Goal: Navigation & Orientation: Understand site structure

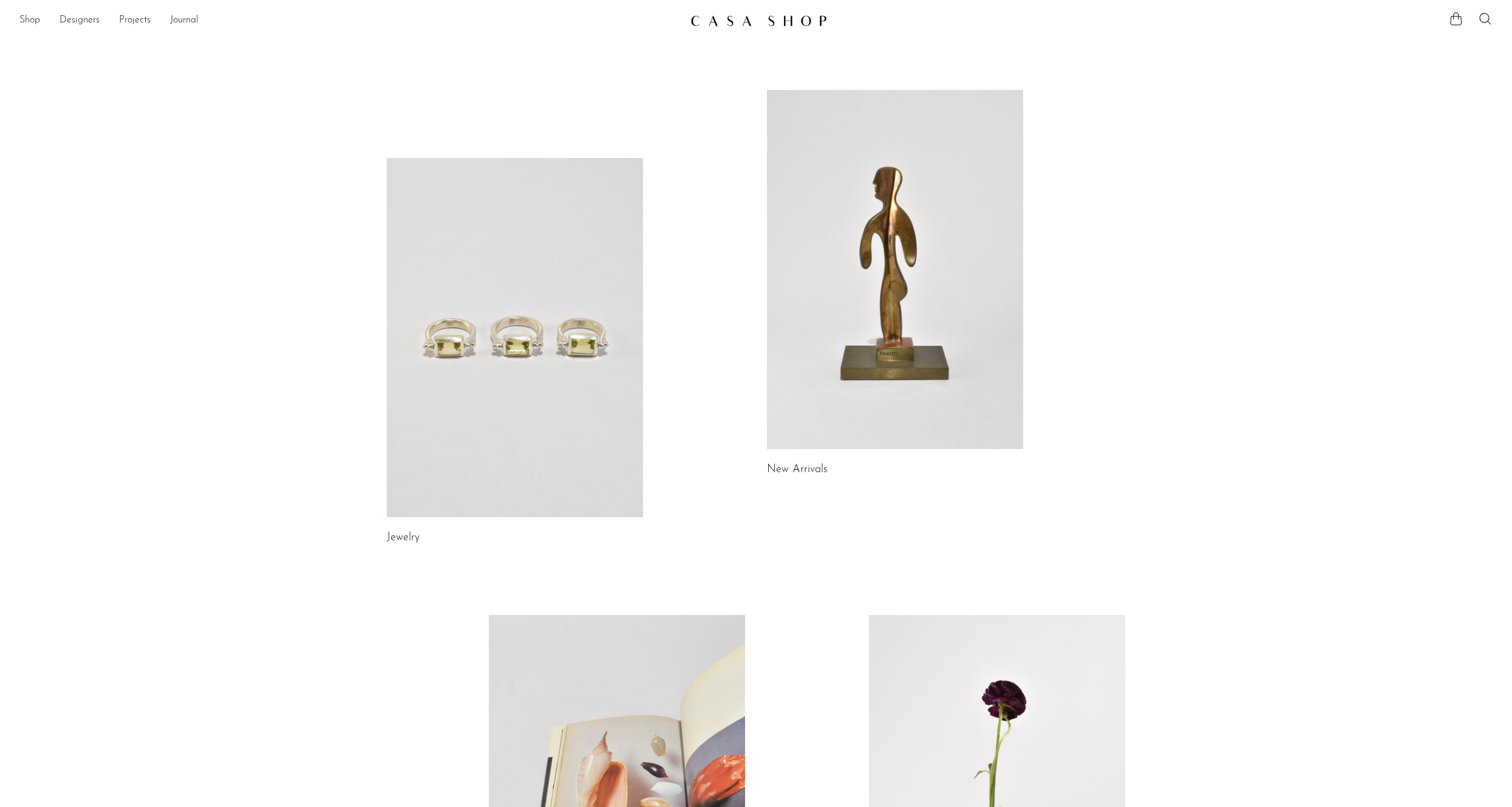
click at [20, 17] on link "Shop" at bounding box center [30, 21] width 21 height 16
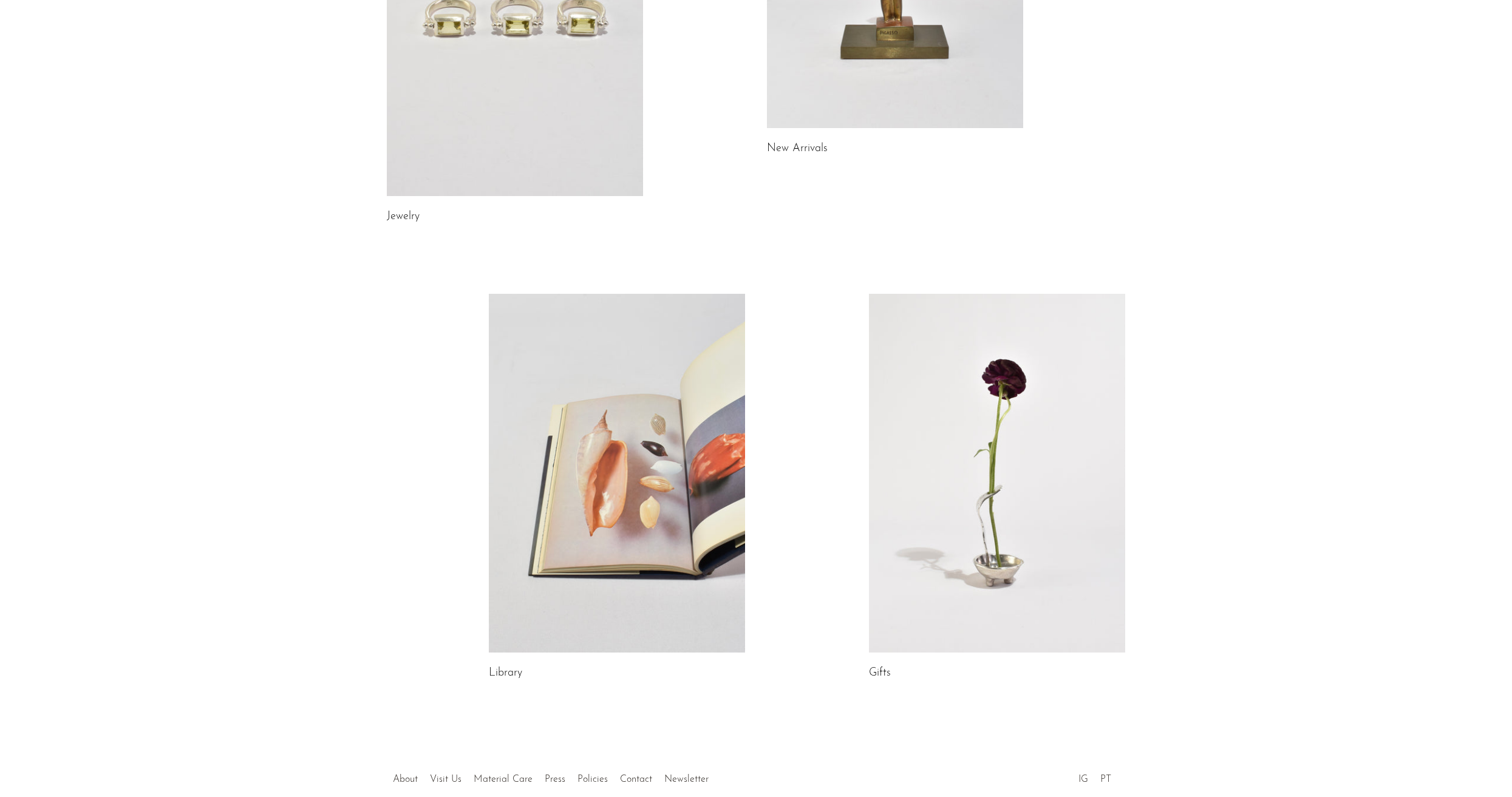
scroll to position [383, 0]
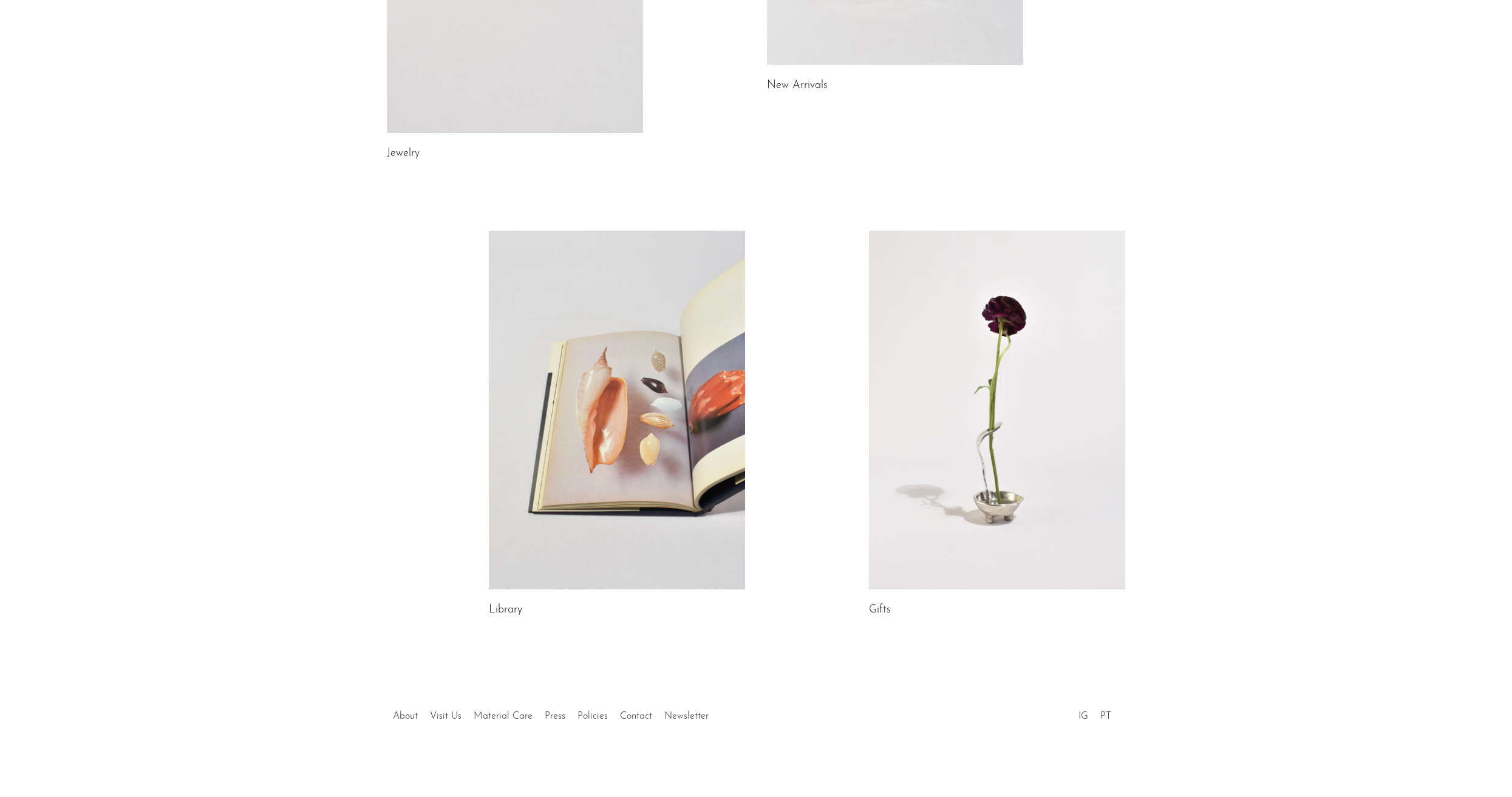
click at [651, 715] on div at bounding box center [756, 703] width 233 height 43
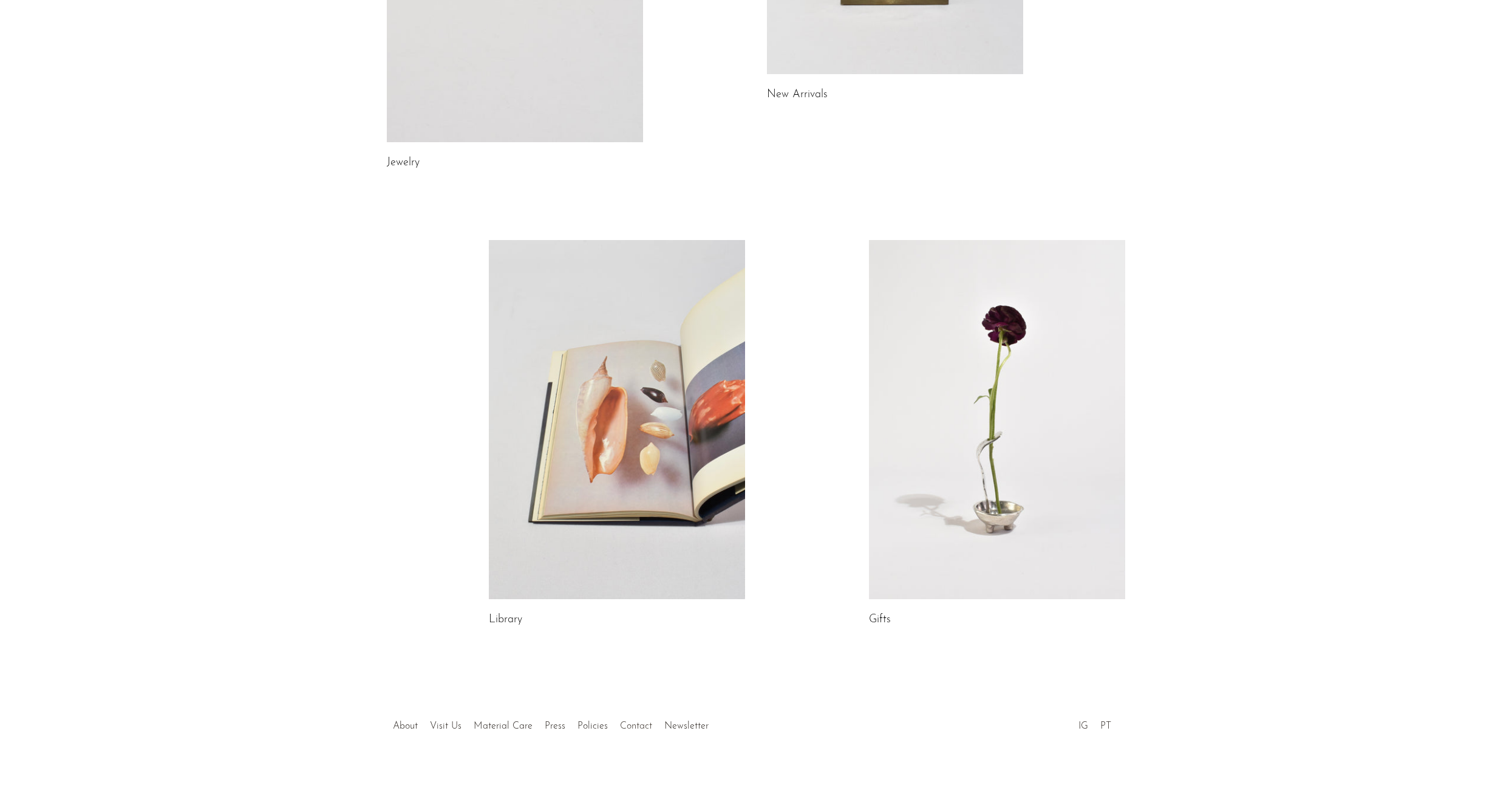
click at [636, 728] on link "Contact" at bounding box center [636, 726] width 32 height 10
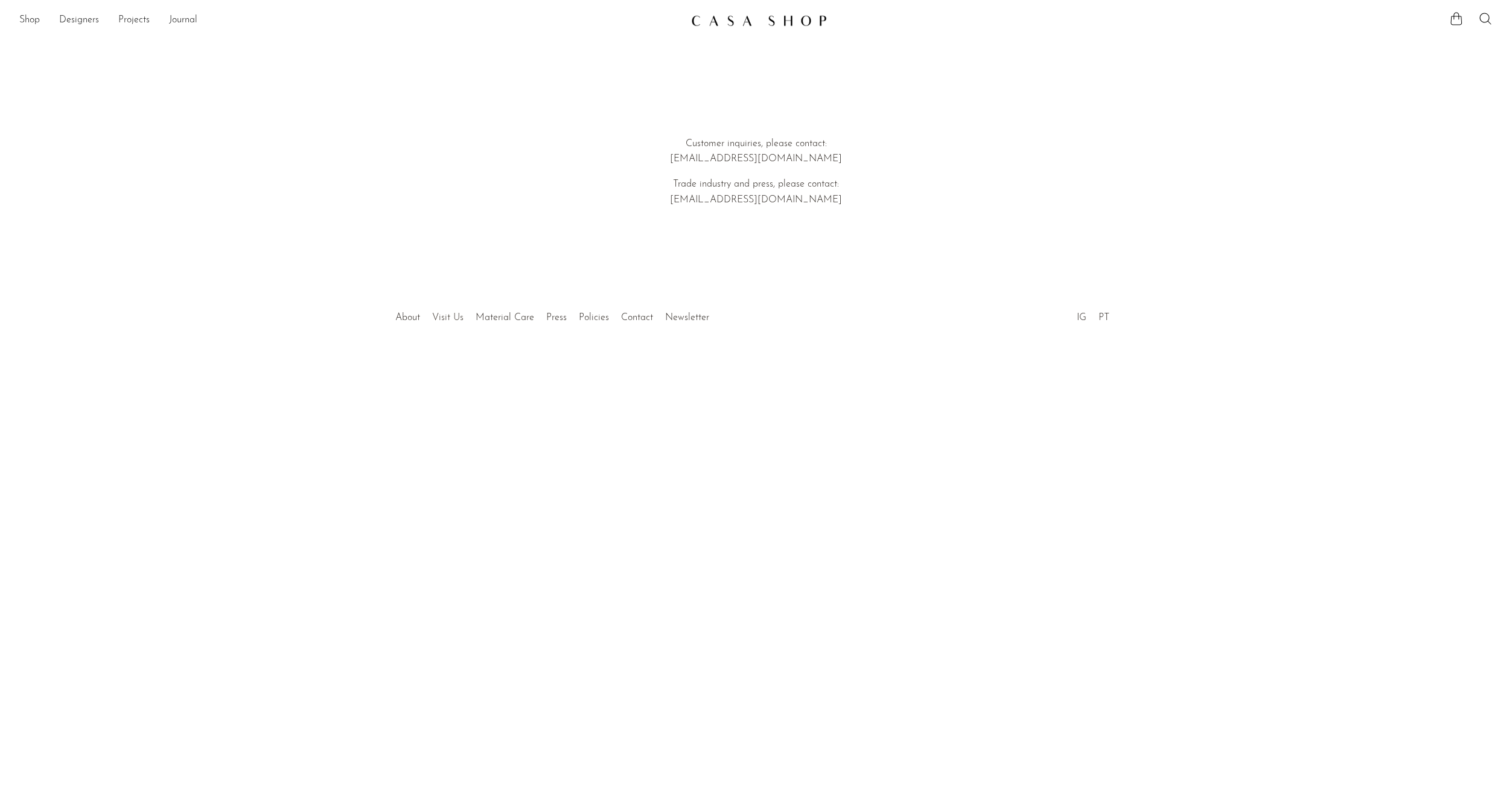
click at [447, 319] on link "Visit Us" at bounding box center [447, 317] width 31 height 10
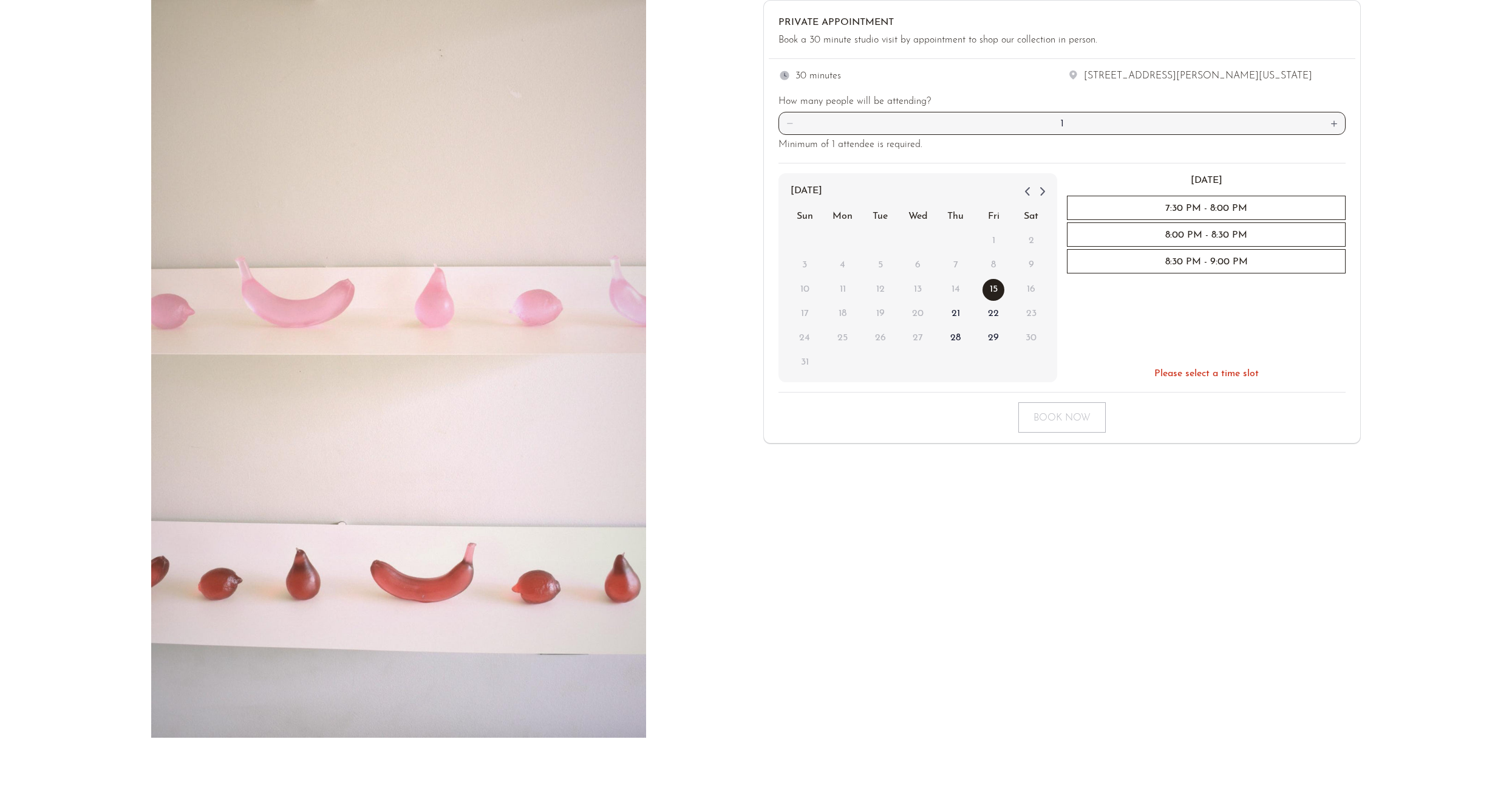
scroll to position [190, 0]
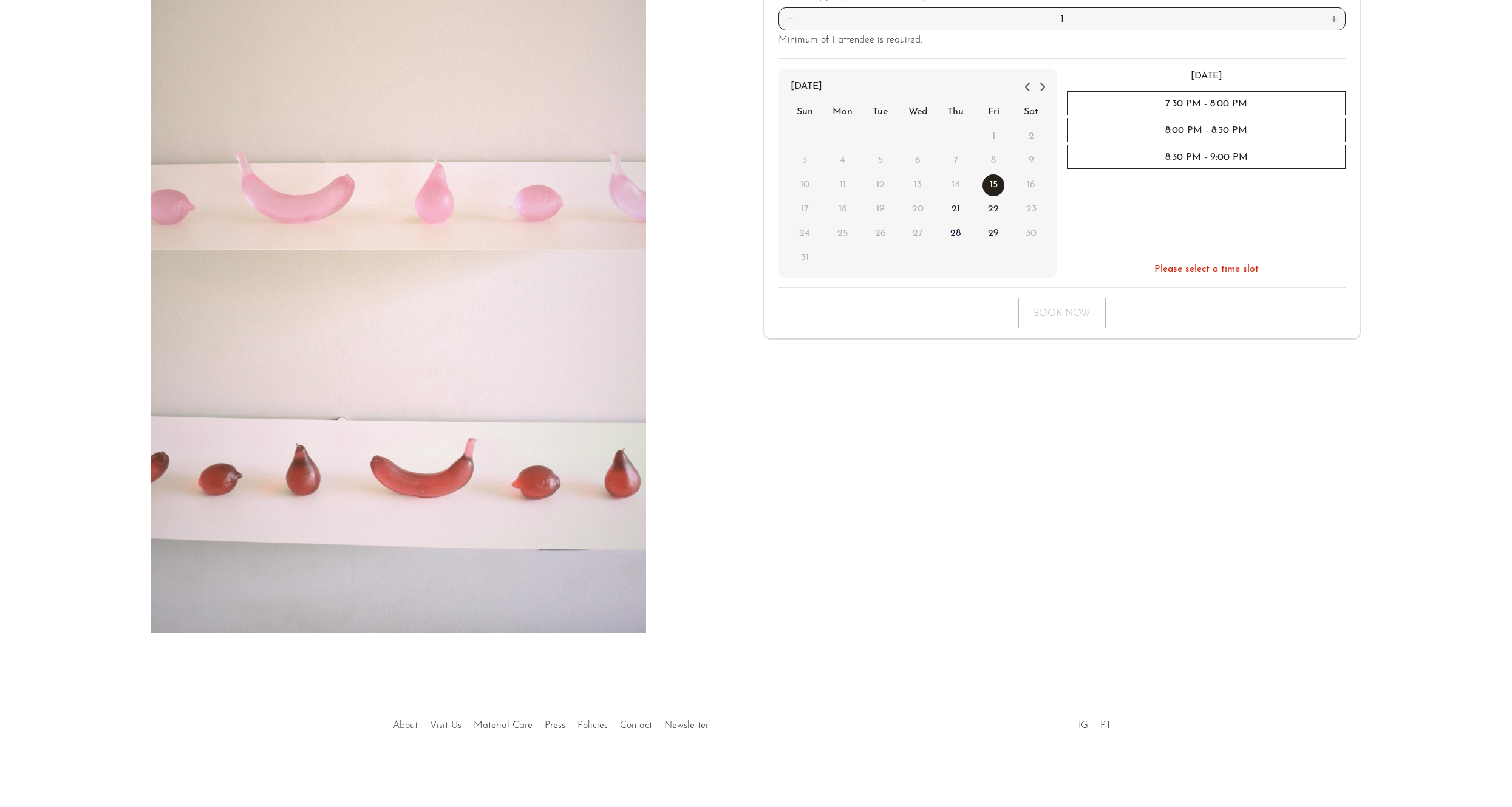
click at [407, 726] on link "About" at bounding box center [405, 725] width 25 height 10
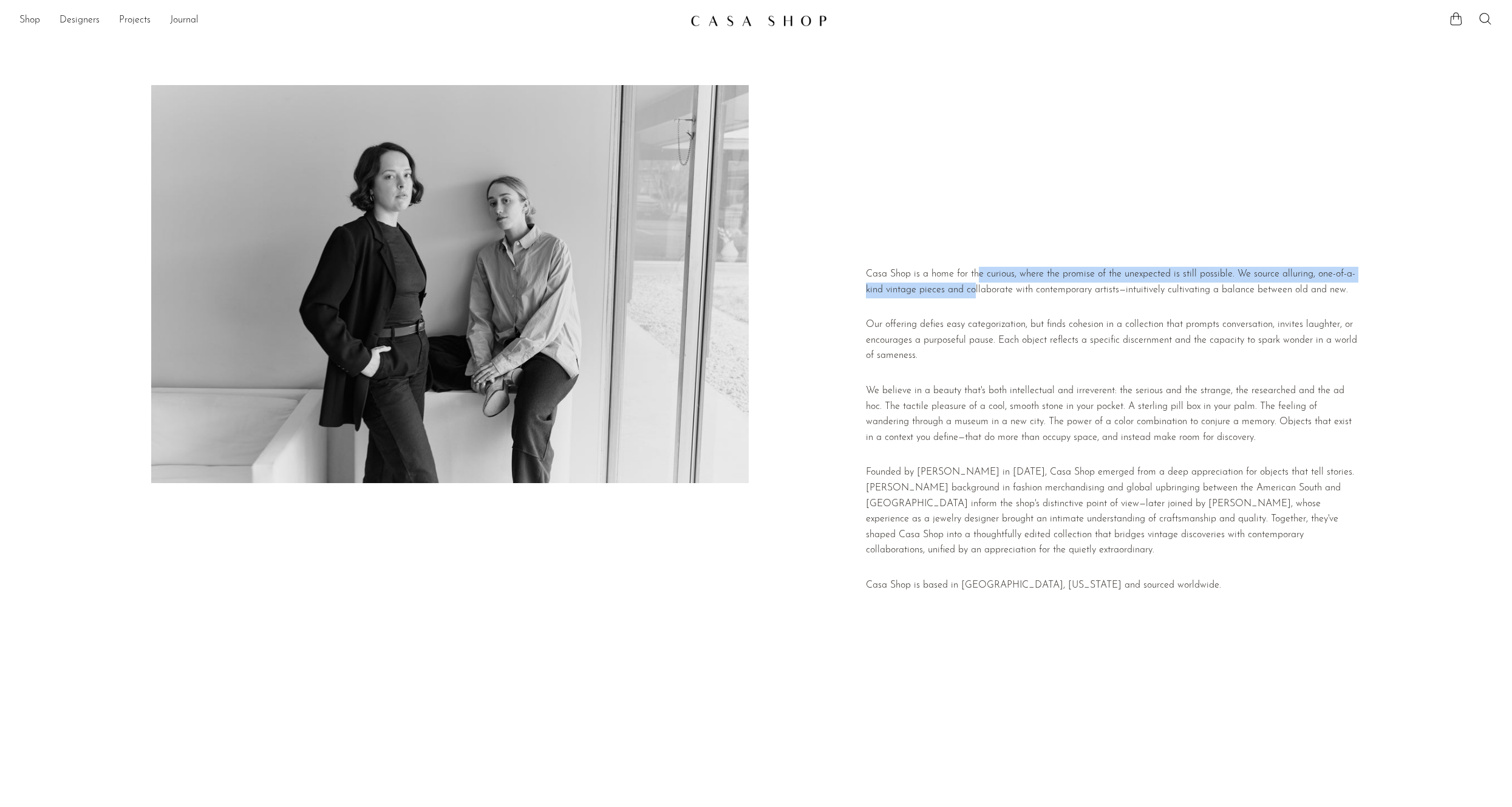
drag, startPoint x: 978, startPoint y: 278, endPoint x: 975, endPoint y: 296, distance: 18.2
click at [975, 296] on p "Casa Shop is a home for the curious, where the promise of the unexpected is sti…" at bounding box center [1113, 282] width 495 height 31
drag, startPoint x: 982, startPoint y: 280, endPoint x: 985, endPoint y: 301, distance: 21.2
click at [985, 301] on div "Casa Shop is a home for the curious, where the promise of the unexpected is sti…" at bounding box center [1113, 435] width 495 height 337
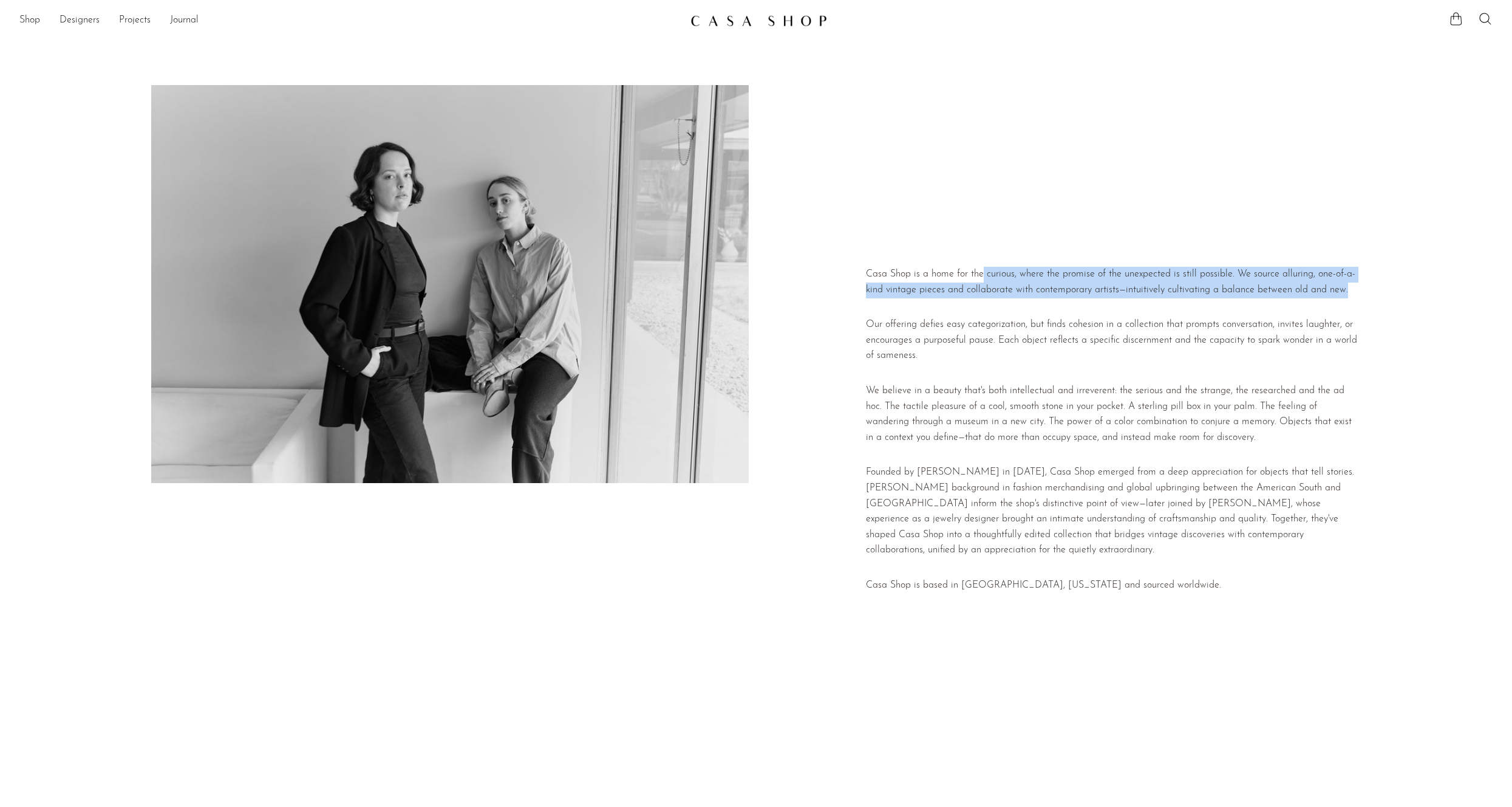
click at [985, 301] on div "Casa Shop is a home for the curious, where the promise of the unexpected is sti…" at bounding box center [1113, 435] width 495 height 337
drag, startPoint x: 991, startPoint y: 272, endPoint x: 994, endPoint y: 301, distance: 29.2
click at [993, 299] on div "Casa Shop is a home for the curious, where the promise of the unexpected is sti…" at bounding box center [1113, 435] width 495 height 337
click at [994, 301] on div "Casa Shop is a home for the curious, where the promise of the unexpected is sti…" at bounding box center [1113, 435] width 495 height 337
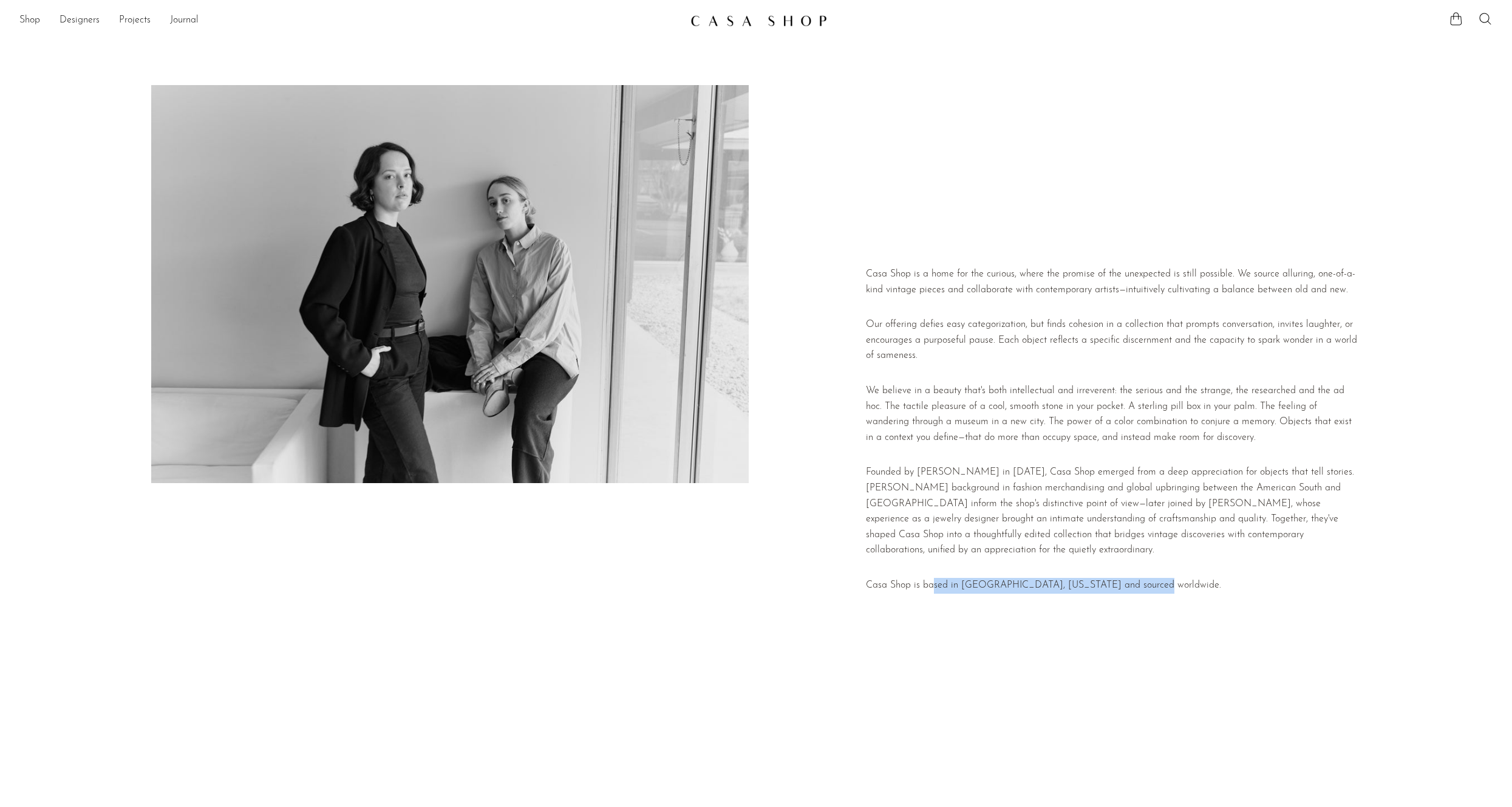
drag, startPoint x: 932, startPoint y: 585, endPoint x: 1139, endPoint y: 585, distance: 207.0
click at [1139, 585] on p "Casa Shop is based in Richmond, Virginia and sourced worldwide." at bounding box center [1113, 585] width 495 height 16
drag, startPoint x: 1155, startPoint y: 584, endPoint x: 892, endPoint y: 587, distance: 263.0
click at [892, 587] on p "Casa Shop is based in Richmond, Virginia and sourced worldwide." at bounding box center [1113, 585] width 495 height 16
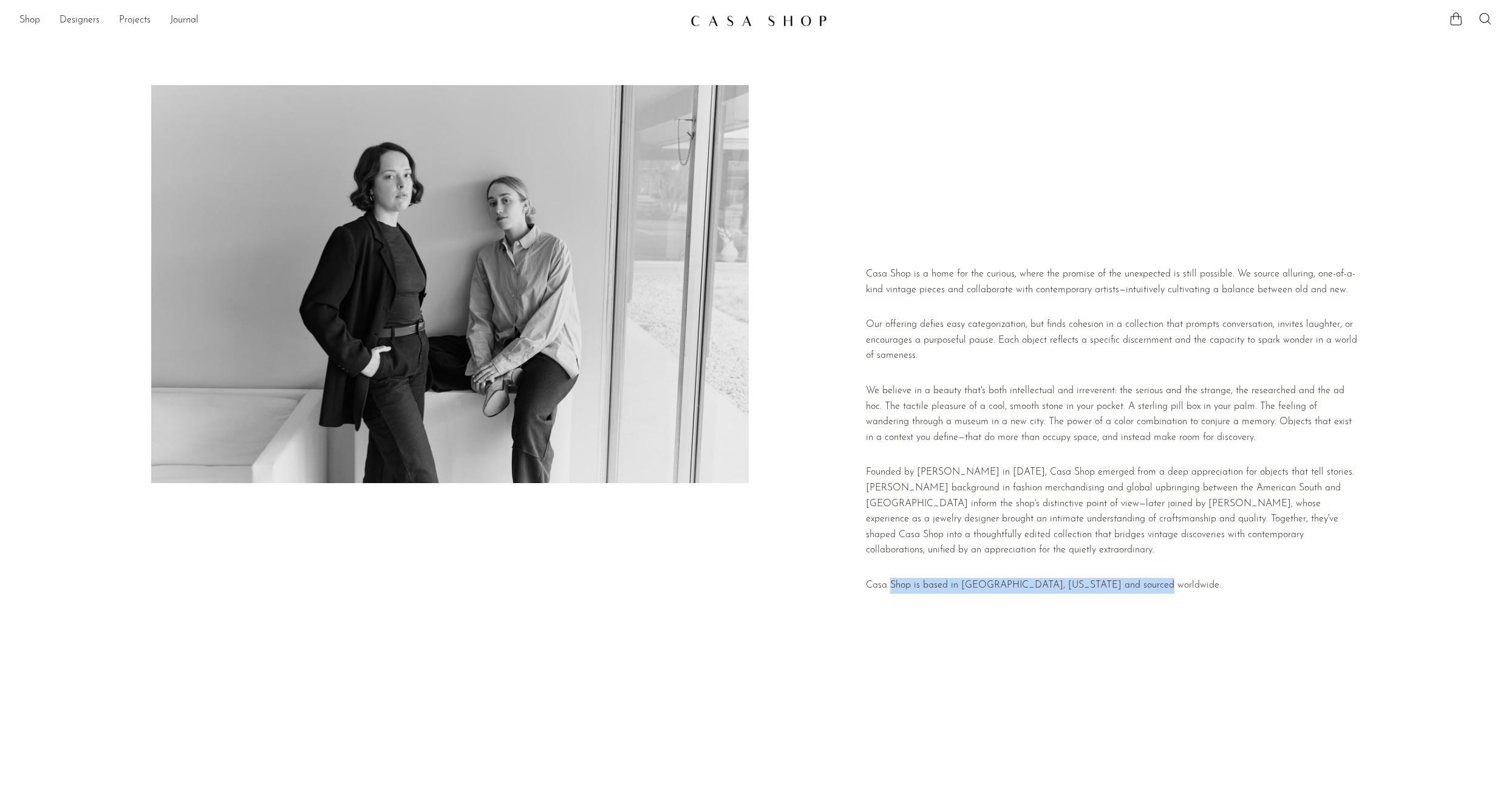
click at [892, 587] on p "Casa Shop is based in Richmond, Virginia and sourced worldwide." at bounding box center [1113, 585] width 495 height 16
click at [767, 15] on img at bounding box center [759, 21] width 137 height 12
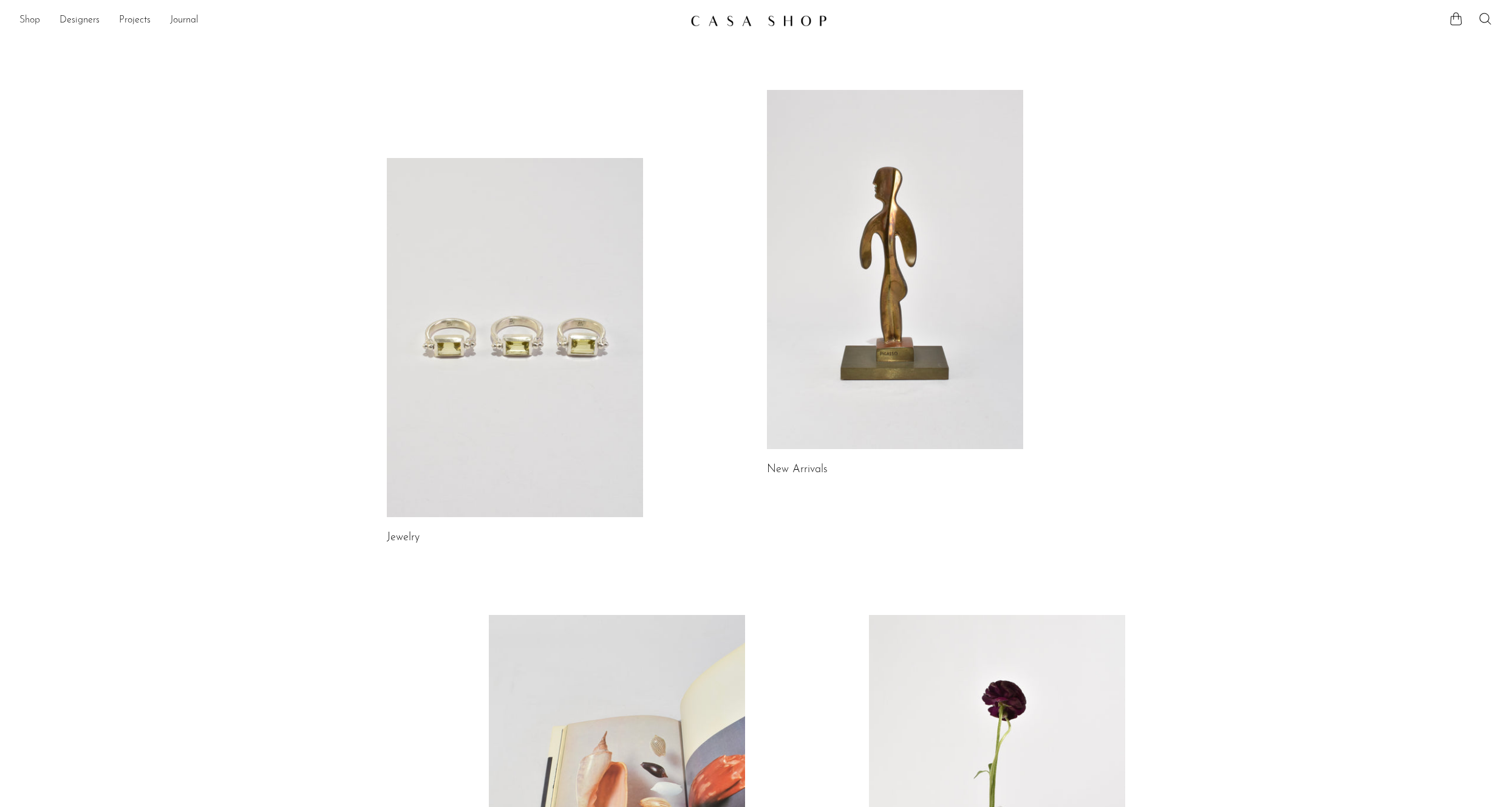
click at [33, 18] on link "Shop" at bounding box center [30, 21] width 21 height 16
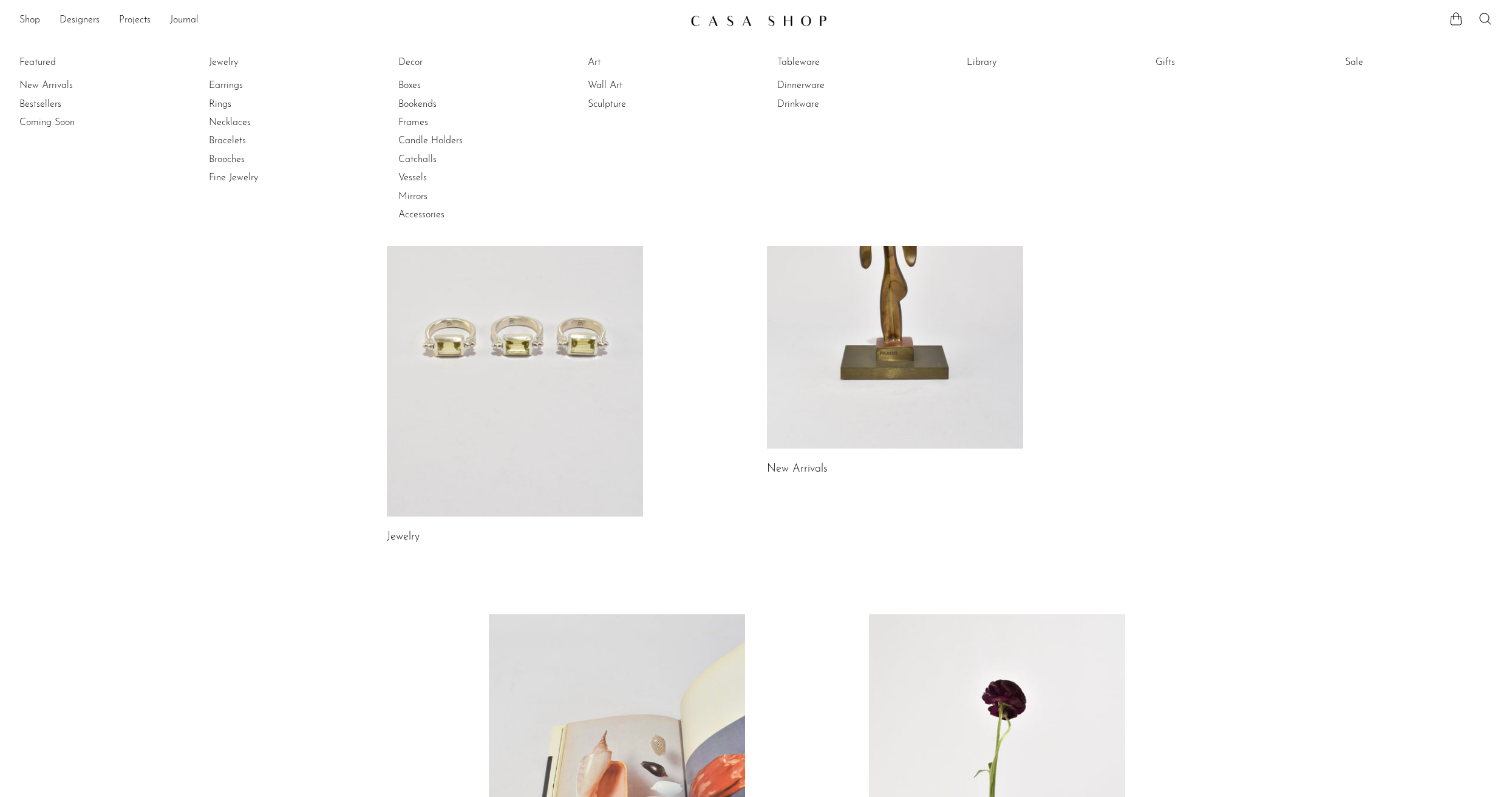
scroll to position [2, 0]
